Goal: Navigation & Orientation: Find specific page/section

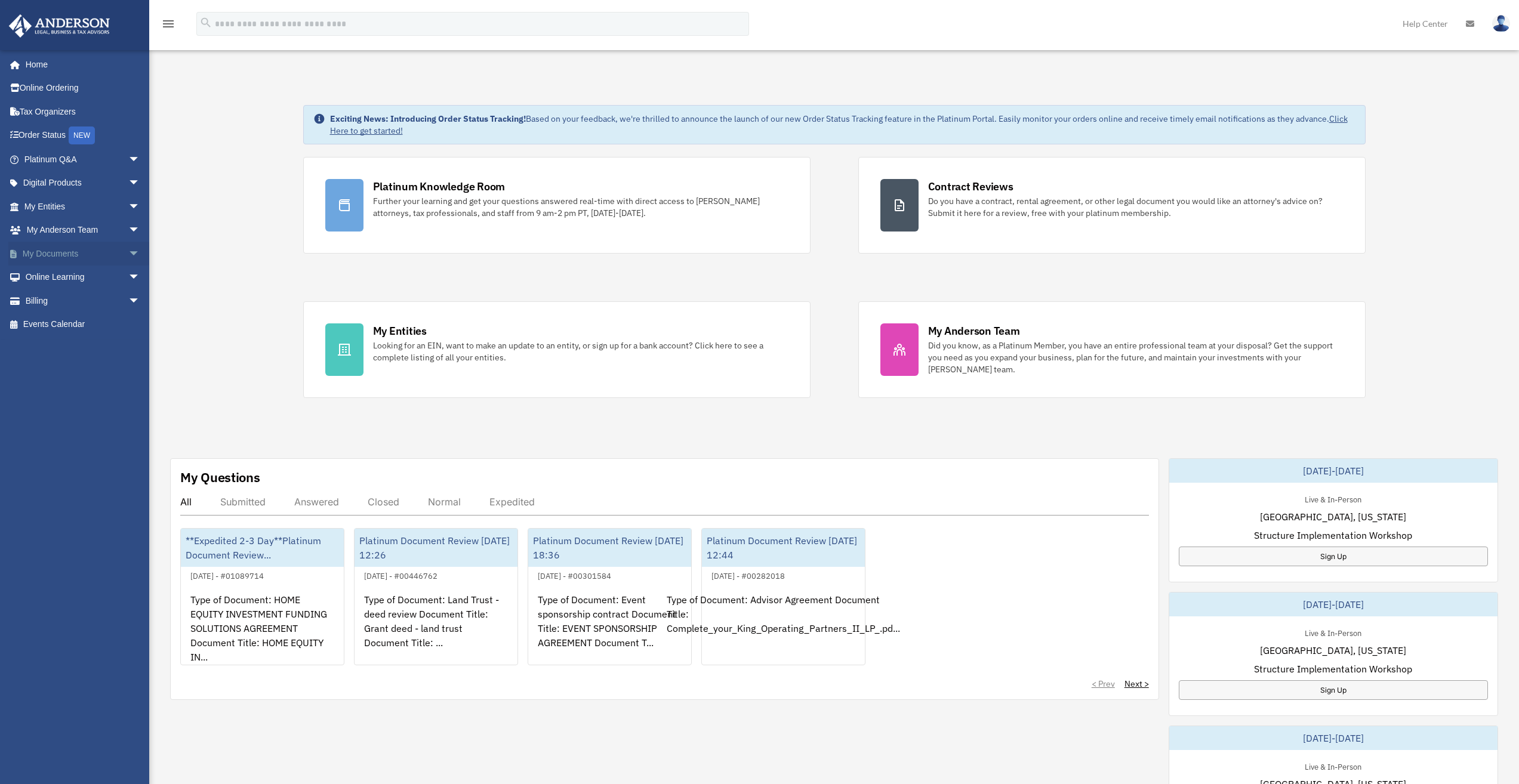
click at [128, 254] on span "arrow_drop_down" at bounding box center [139, 254] width 24 height 24
click at [128, 227] on span "arrow_drop_down" at bounding box center [139, 231] width 24 height 24
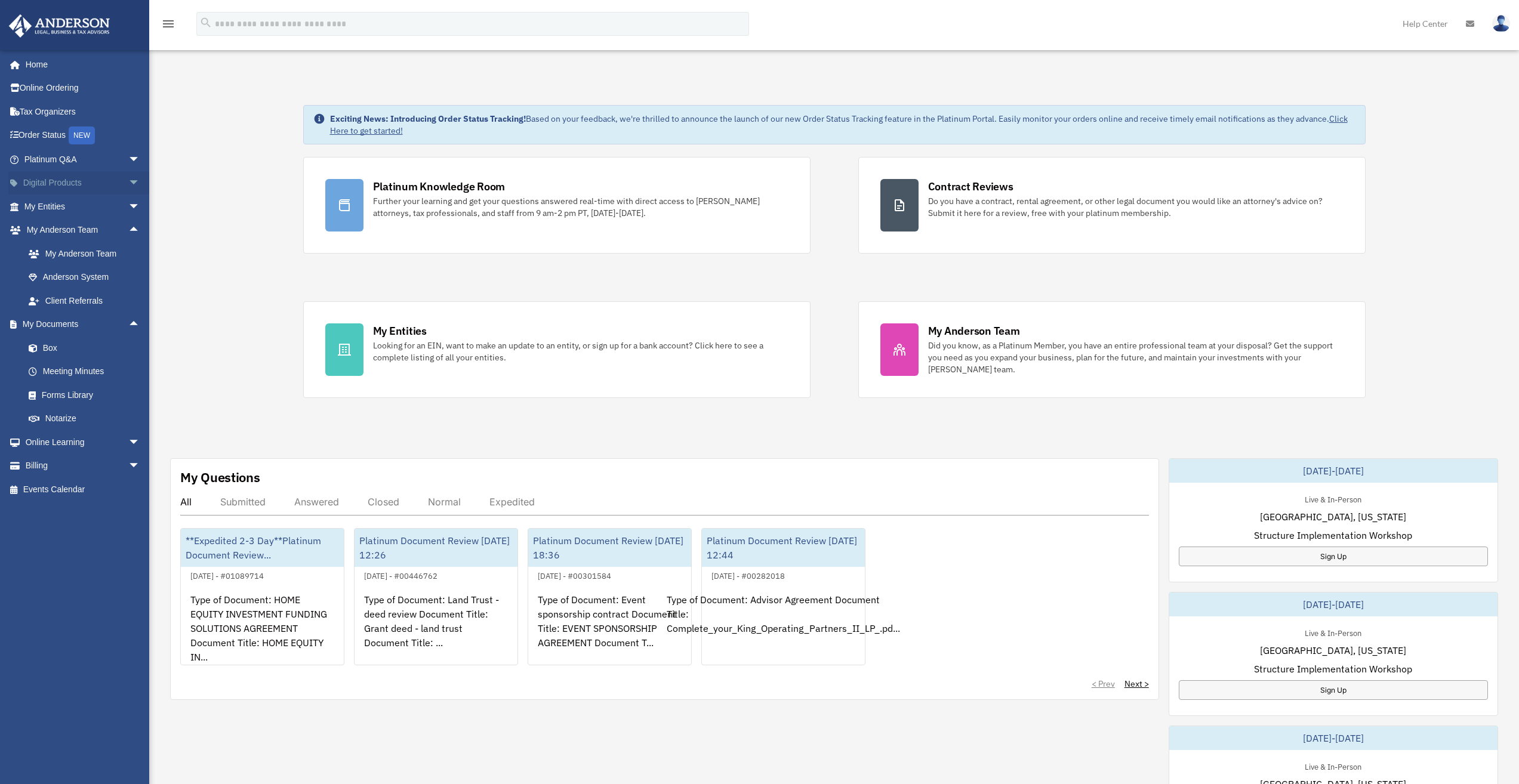
click at [128, 181] on span "arrow_drop_down" at bounding box center [139, 184] width 24 height 24
click at [128, 158] on span "arrow_drop_down" at bounding box center [139, 159] width 24 height 24
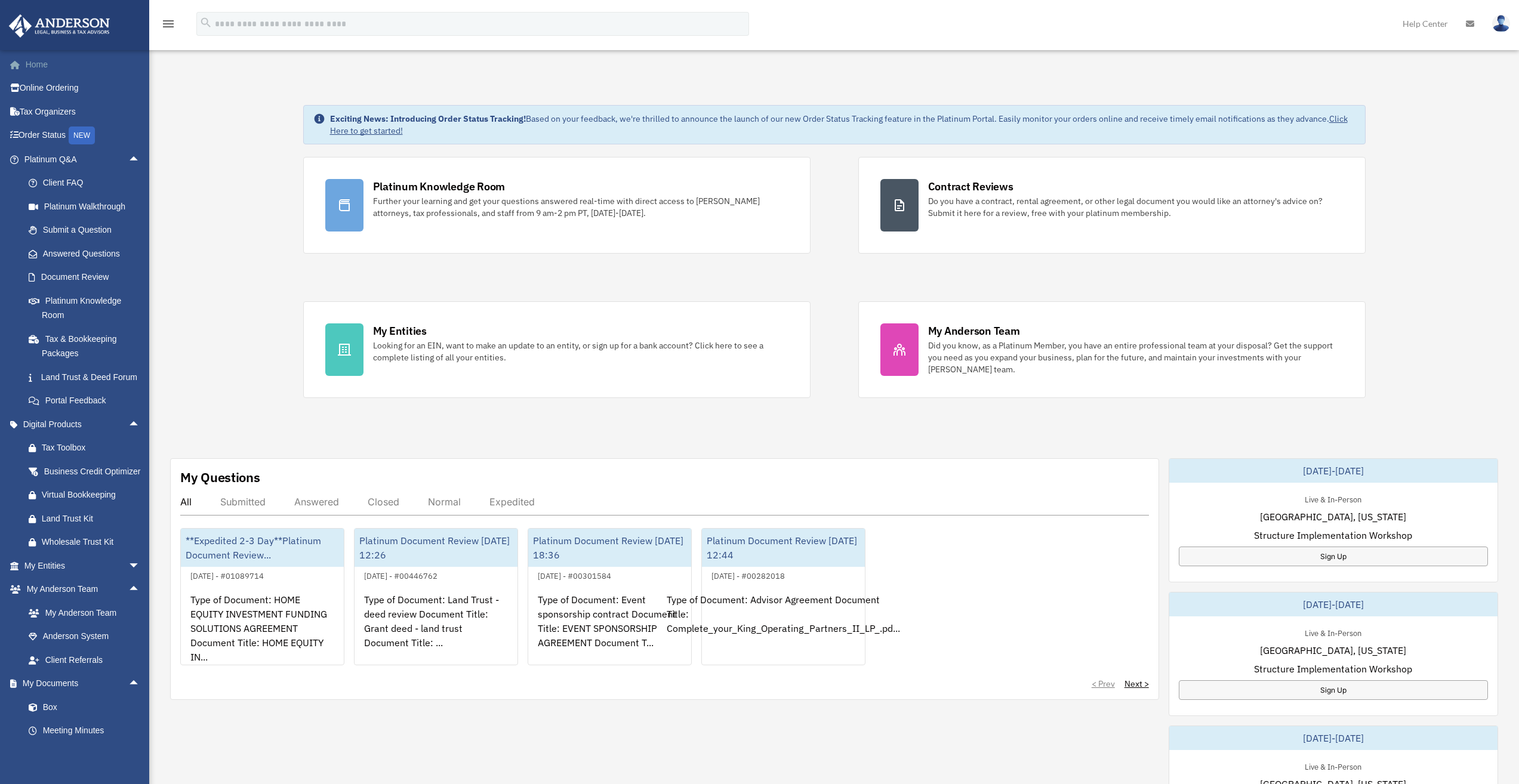
click at [101, 69] on link "Home" at bounding box center [83, 64] width 150 height 24
click at [98, 94] on link "Online Ordering" at bounding box center [83, 88] width 150 height 24
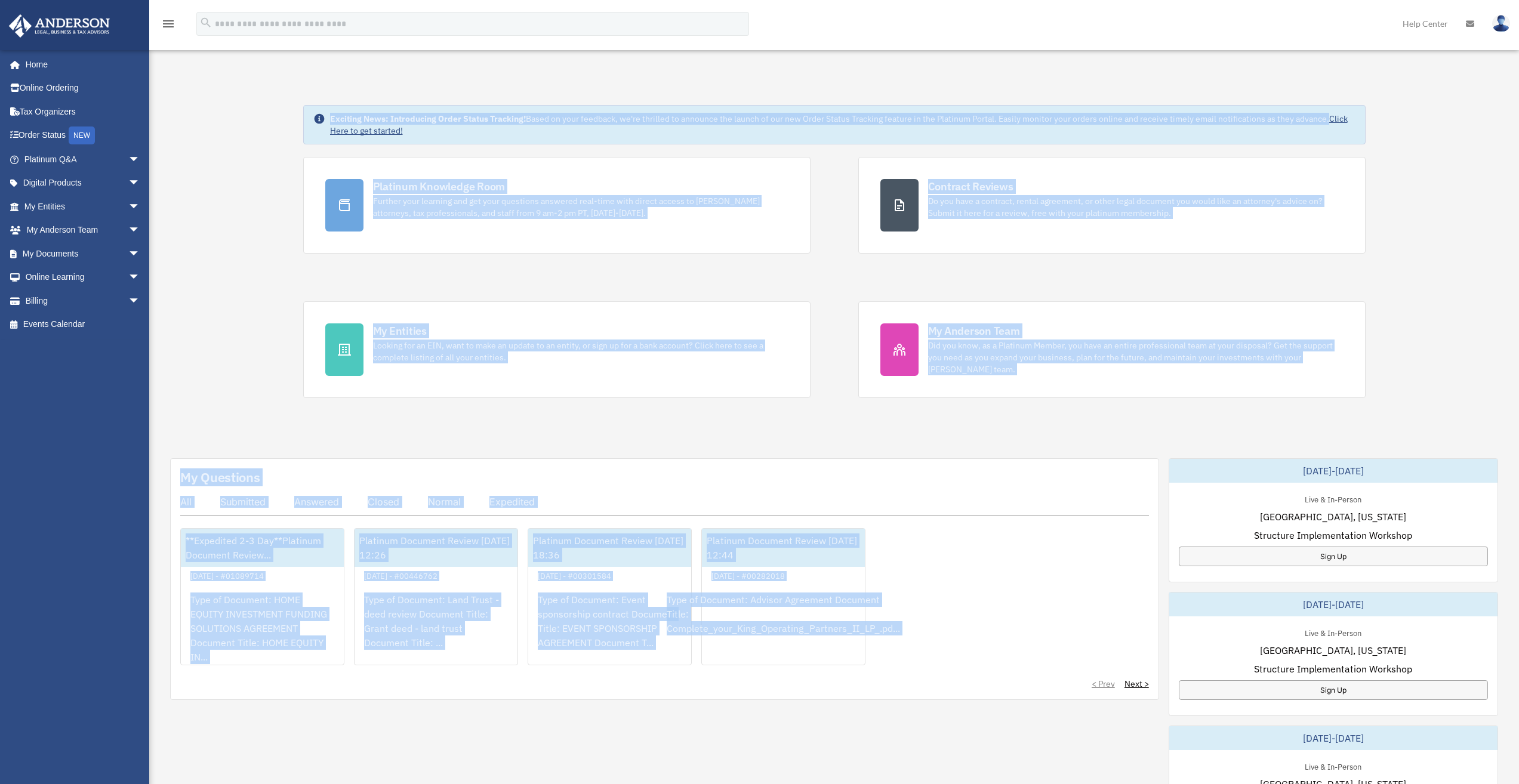
drag, startPoint x: 236, startPoint y: 85, endPoint x: 953, endPoint y: 714, distance: 953.8
click at [953, 714] on div "Exciting News: Introducing Order Status Tracking! Based on your feedback, we're…" at bounding box center [834, 611] width 1388 height 1072
drag, startPoint x: 956, startPoint y: 715, endPoint x: 972, endPoint y: 718, distance: 16.3
click at [957, 715] on div "My Questions All Submitted Answered Closed Normal Expedited **Expedited 2-3 Day…" at bounding box center [834, 787] width 1328 height 659
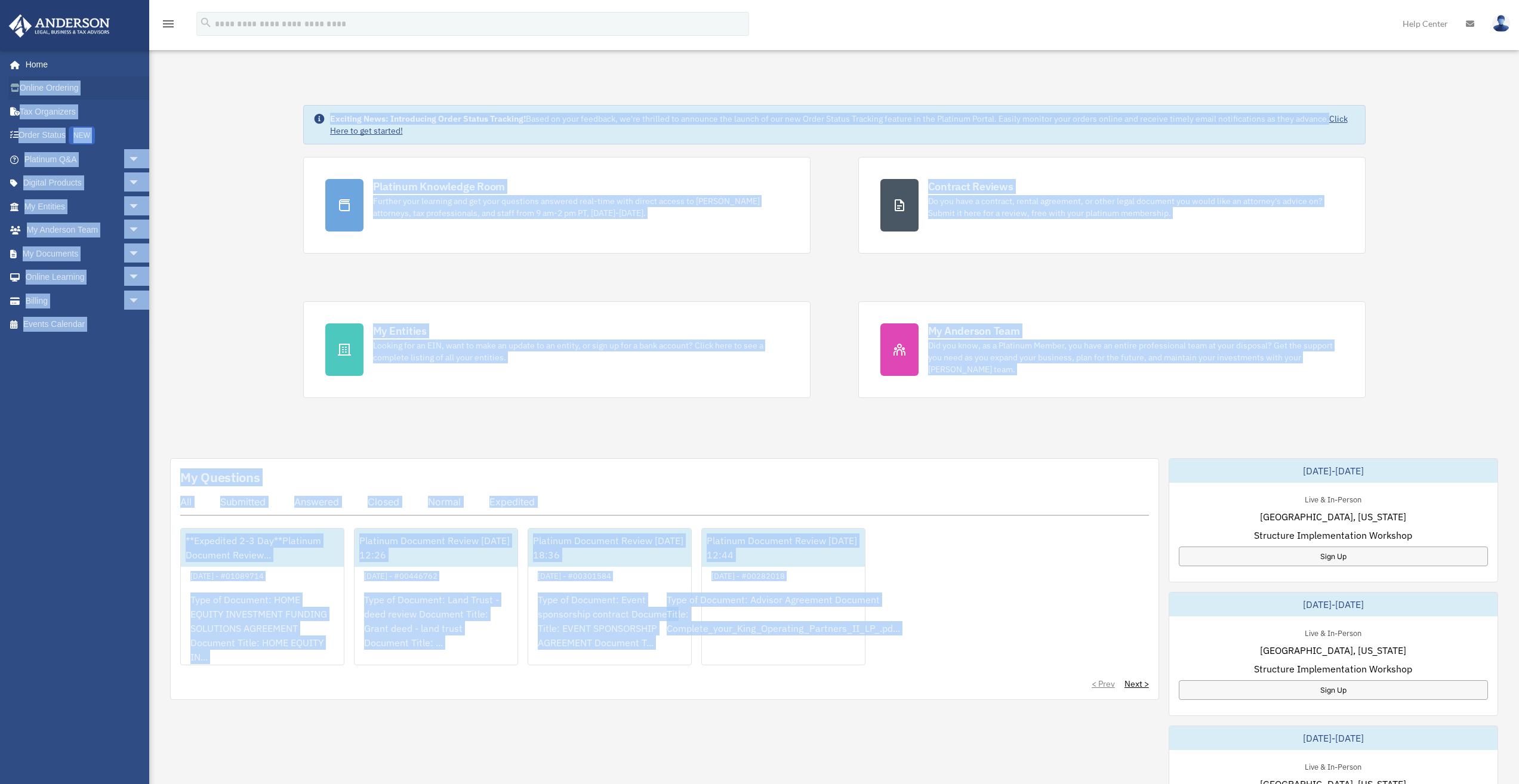
drag, startPoint x: 981, startPoint y: 640, endPoint x: 87, endPoint y: 80, distance: 1054.9
click at [66, 79] on div "Dashboard gaurav.kumkar@gmail.com Sign Out gkdiams@gmail.com Home Online Orderi…" at bounding box center [759, 604] width 1519 height 1086
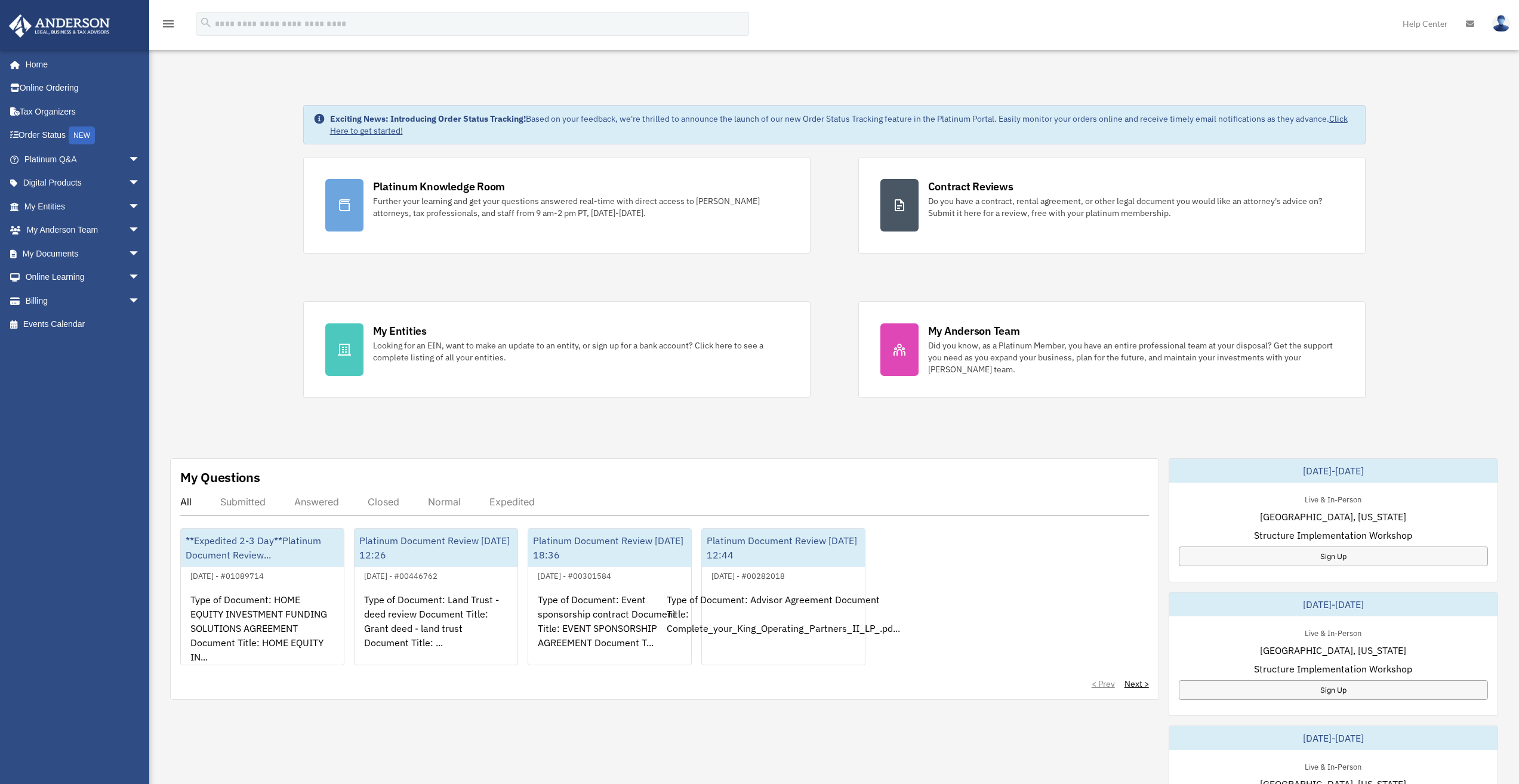
drag, startPoint x: 251, startPoint y: 85, endPoint x: 147, endPoint y: 15, distance: 125.4
click at [250, 85] on div "Exciting News: Introducing Order Status Tracking! Based on your feedback, we're…" at bounding box center [834, 611] width 1388 height 1072
